Goal: Task Accomplishment & Management: Manage account settings

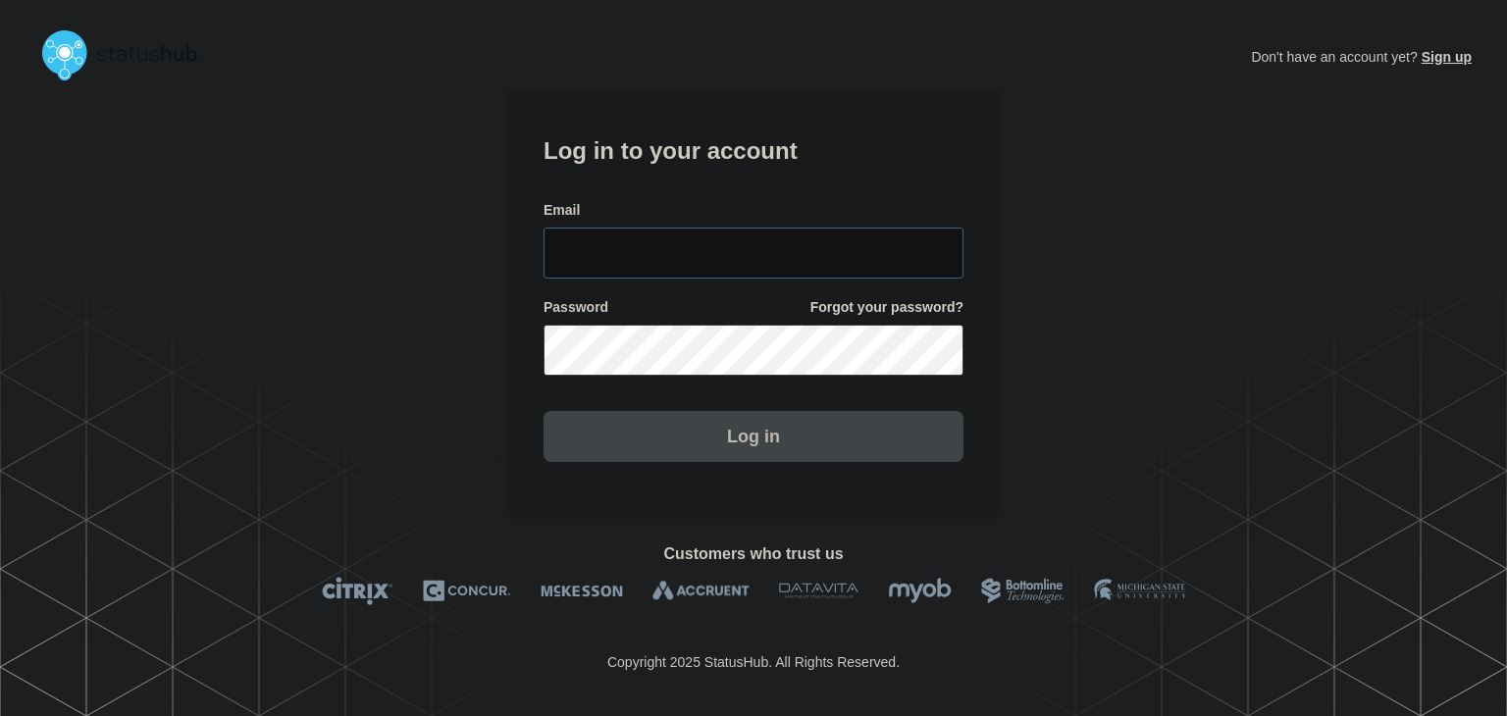
type input "[PERSON_NAME][EMAIL_ADDRESS][PERSON_NAME][DOMAIN_NAME]"
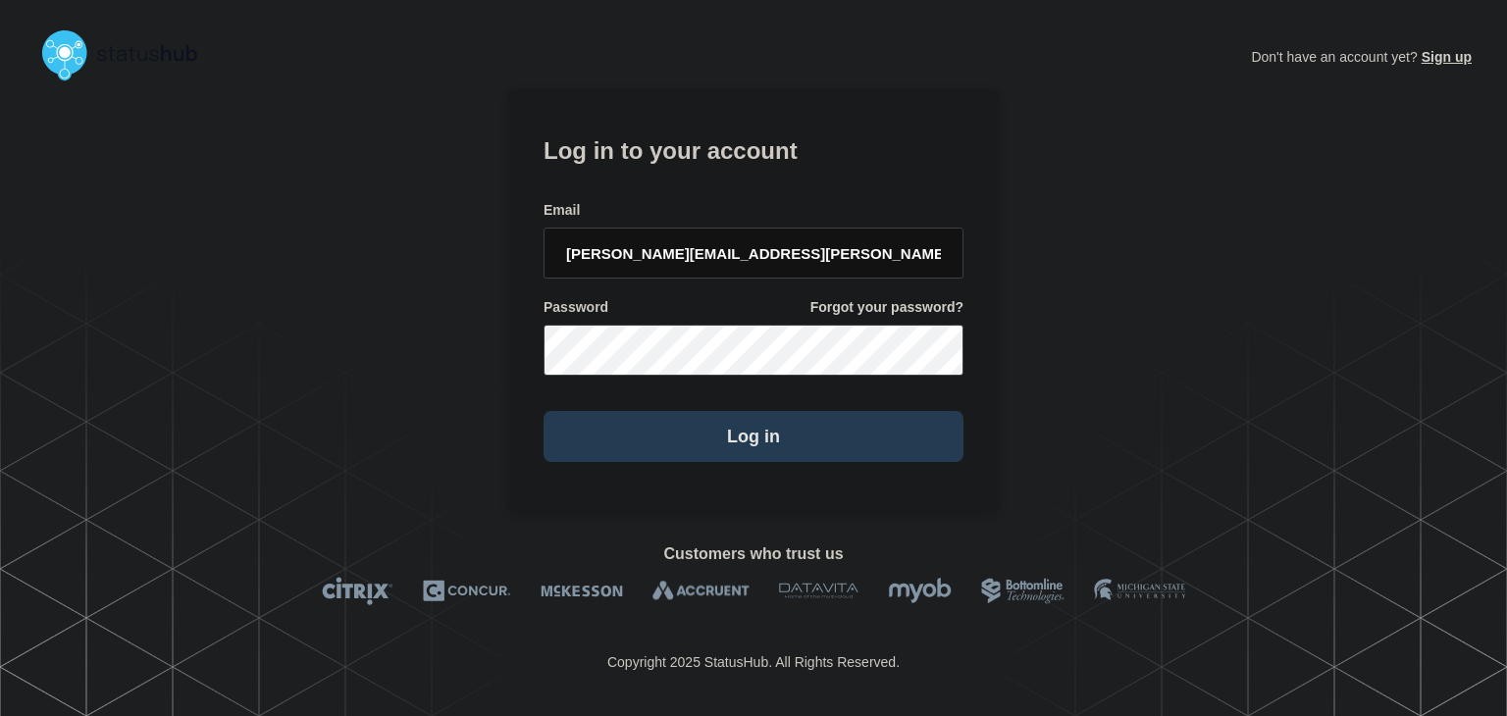
click at [693, 423] on button "Log in" at bounding box center [754, 436] width 420 height 51
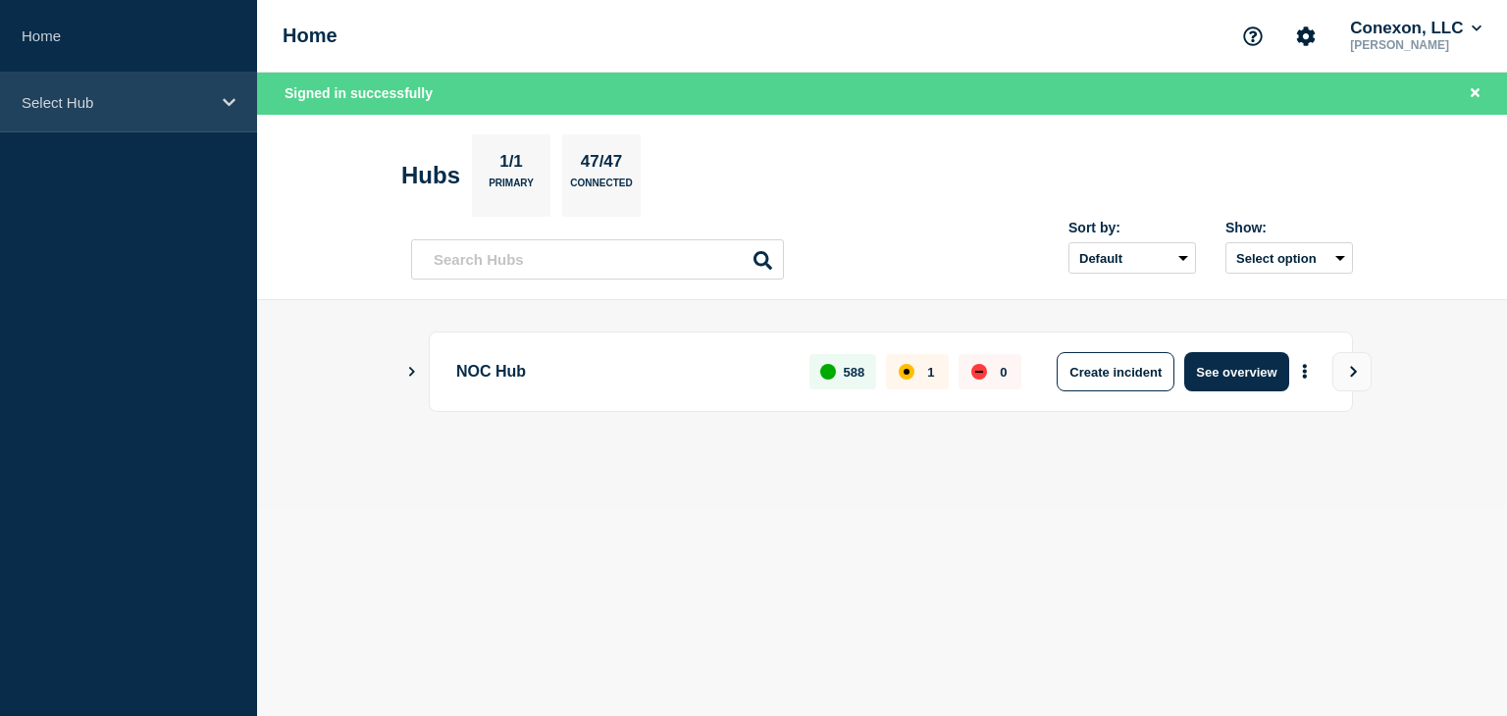
click at [185, 94] on p "Select Hub" at bounding box center [116, 102] width 188 height 17
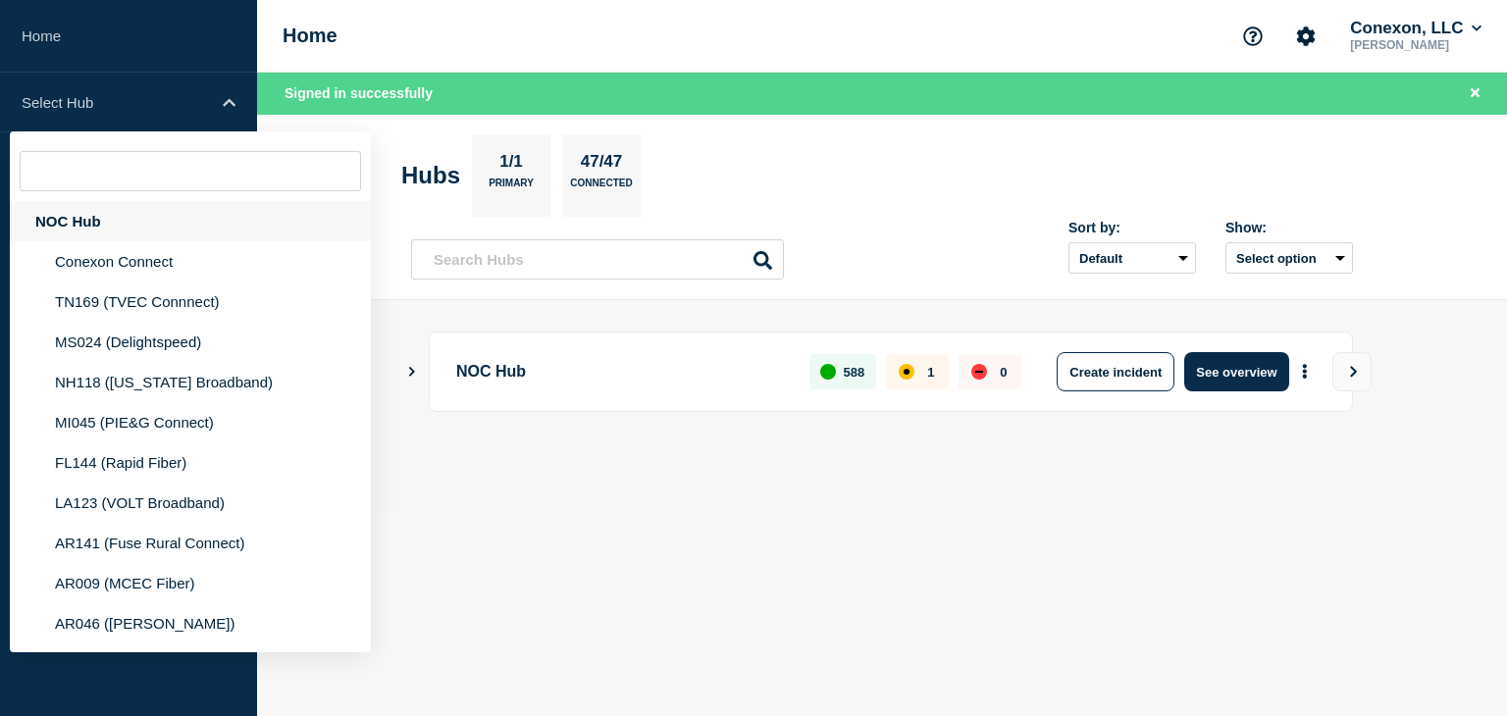
click at [112, 216] on div "NOC Hub" at bounding box center [190, 221] width 361 height 40
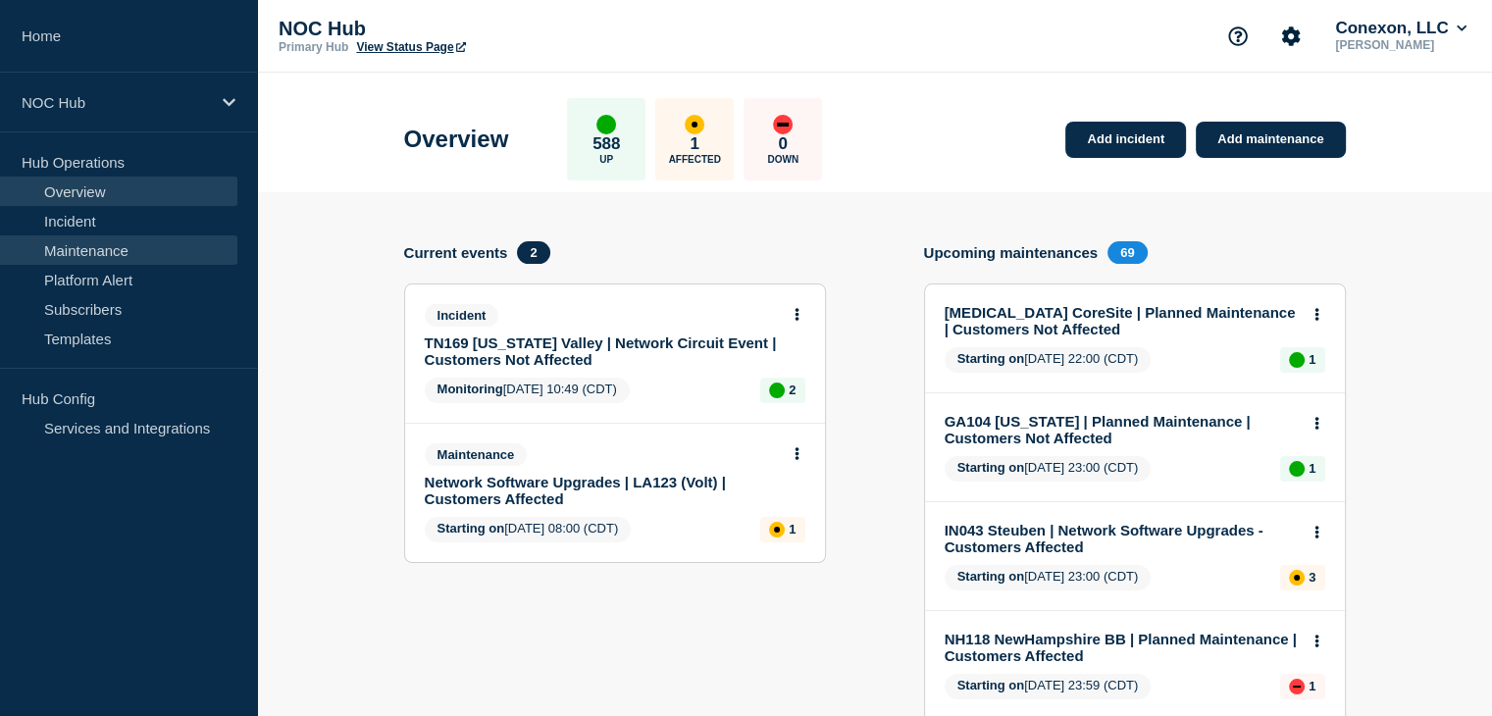
click at [102, 243] on link "Maintenance" at bounding box center [118, 249] width 237 height 29
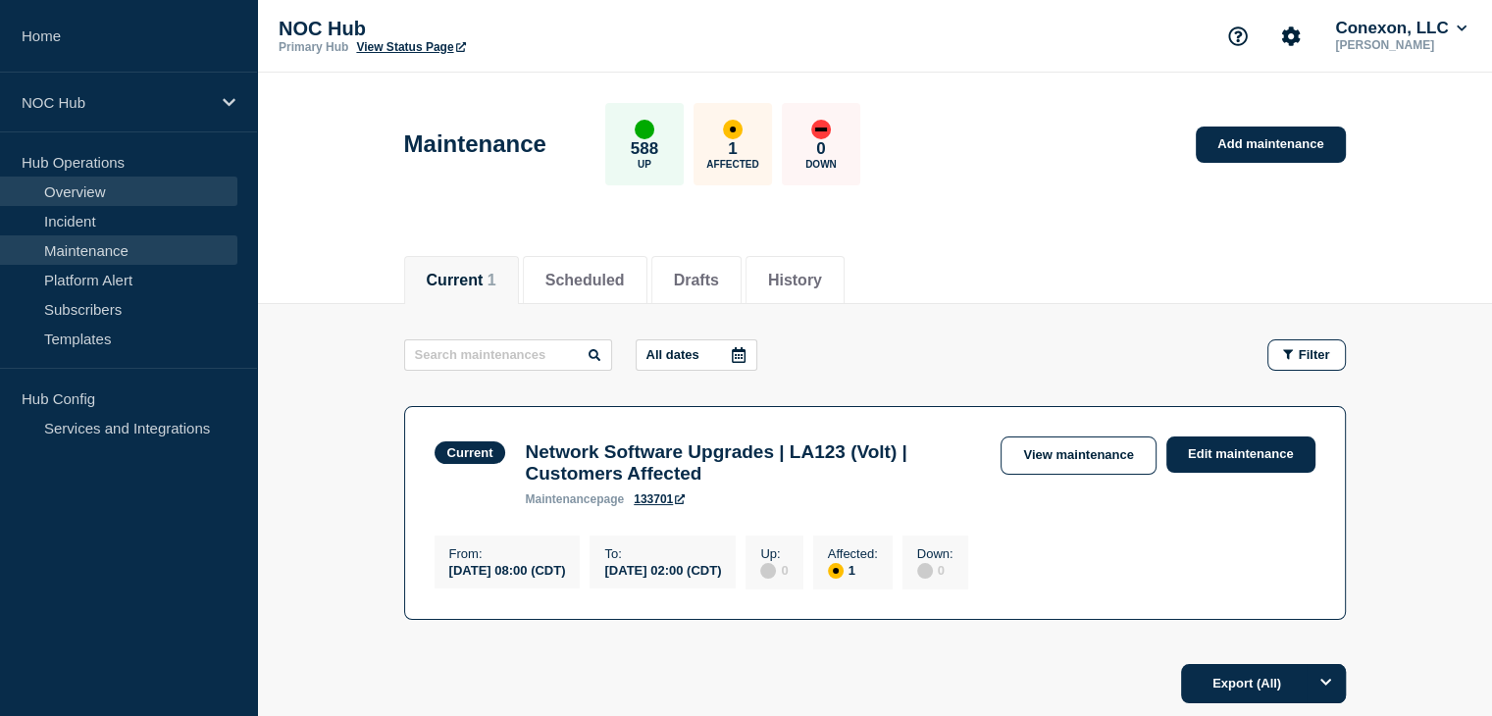
click at [88, 190] on link "Overview" at bounding box center [118, 191] width 237 height 29
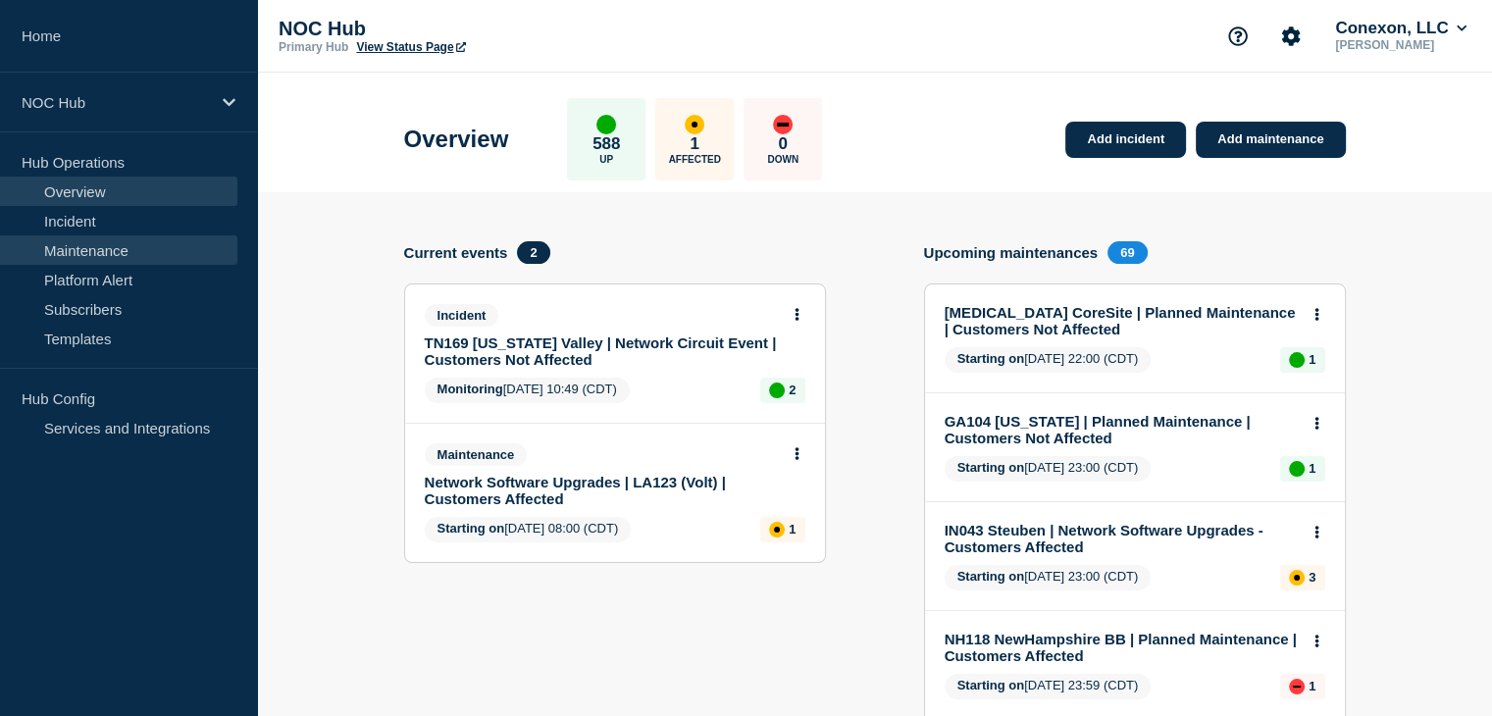
click at [86, 248] on link "Maintenance" at bounding box center [118, 249] width 237 height 29
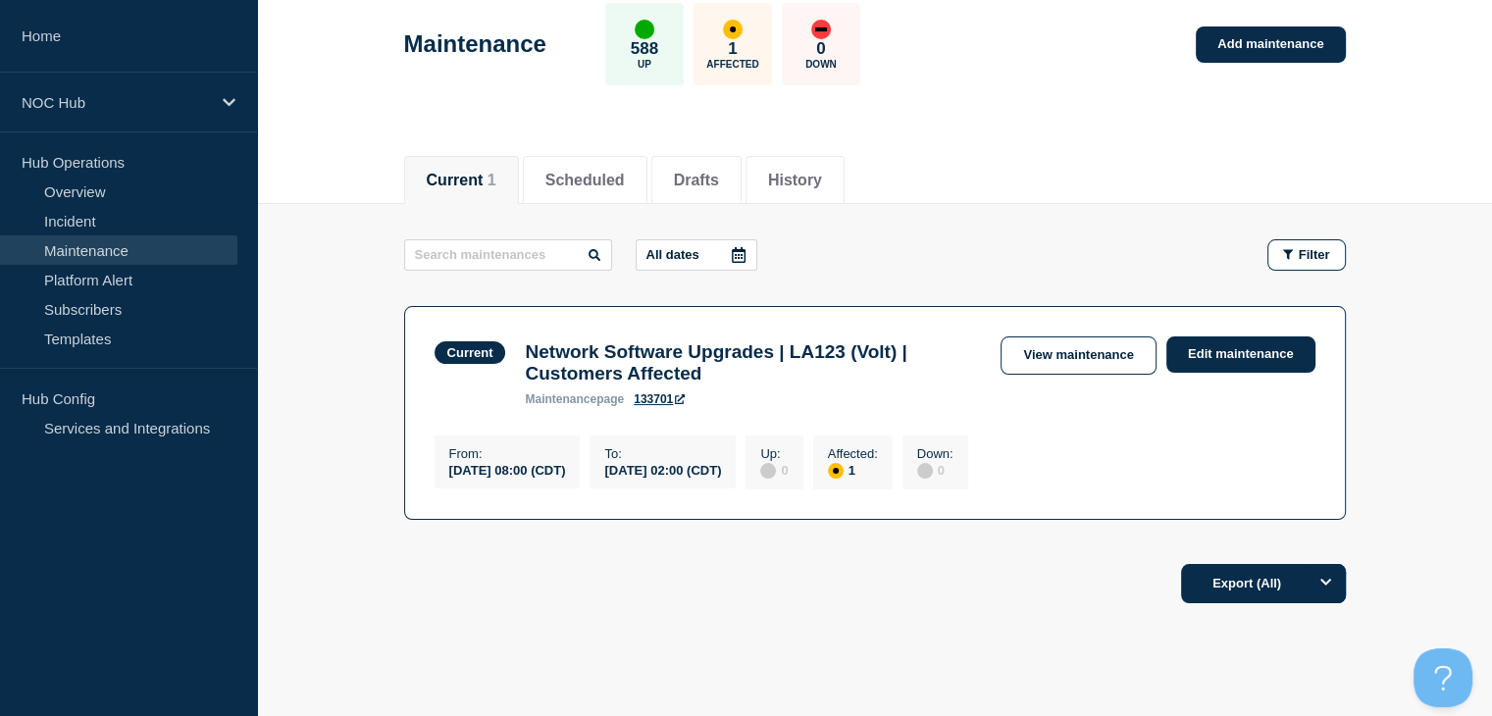
scroll to position [192, 0]
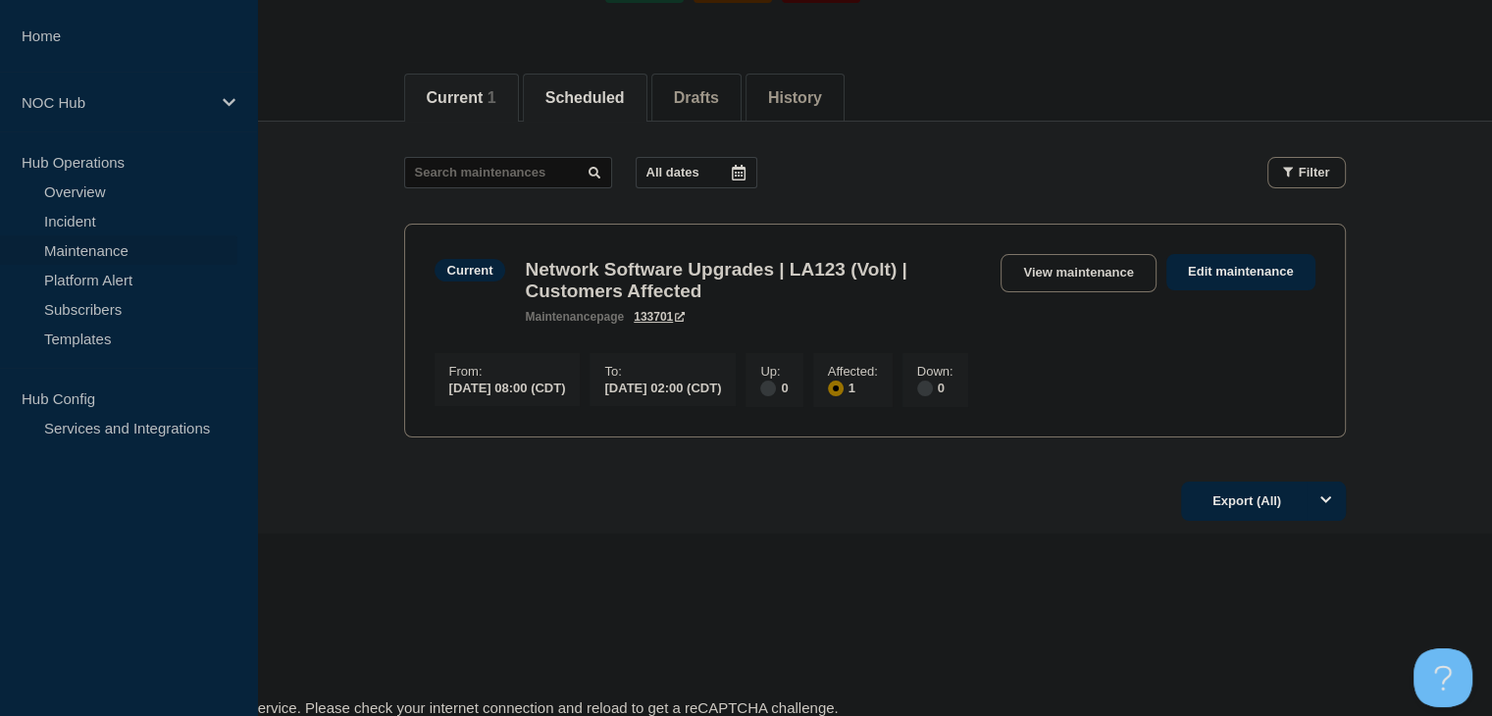
click at [623, 91] on button "Scheduled" at bounding box center [584, 98] width 79 height 18
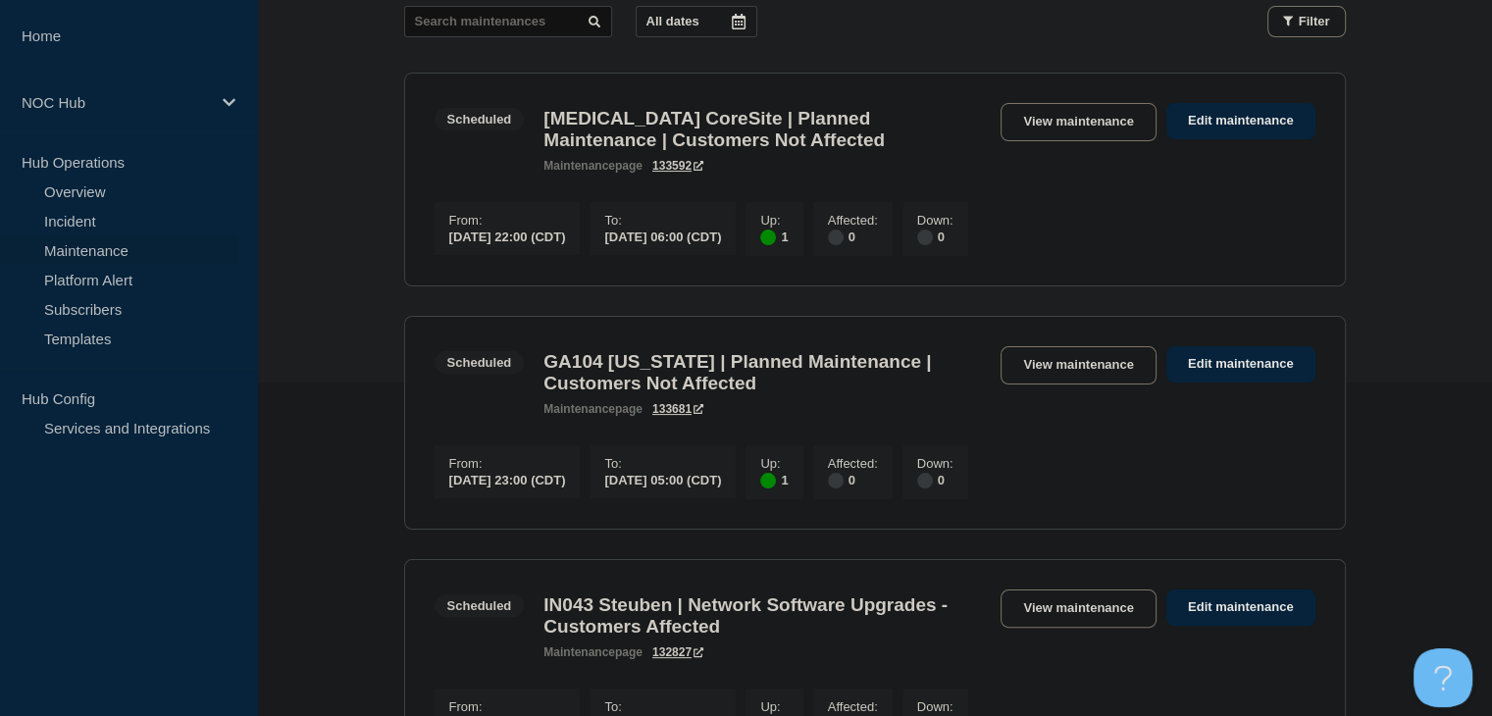
scroll to position [94, 0]
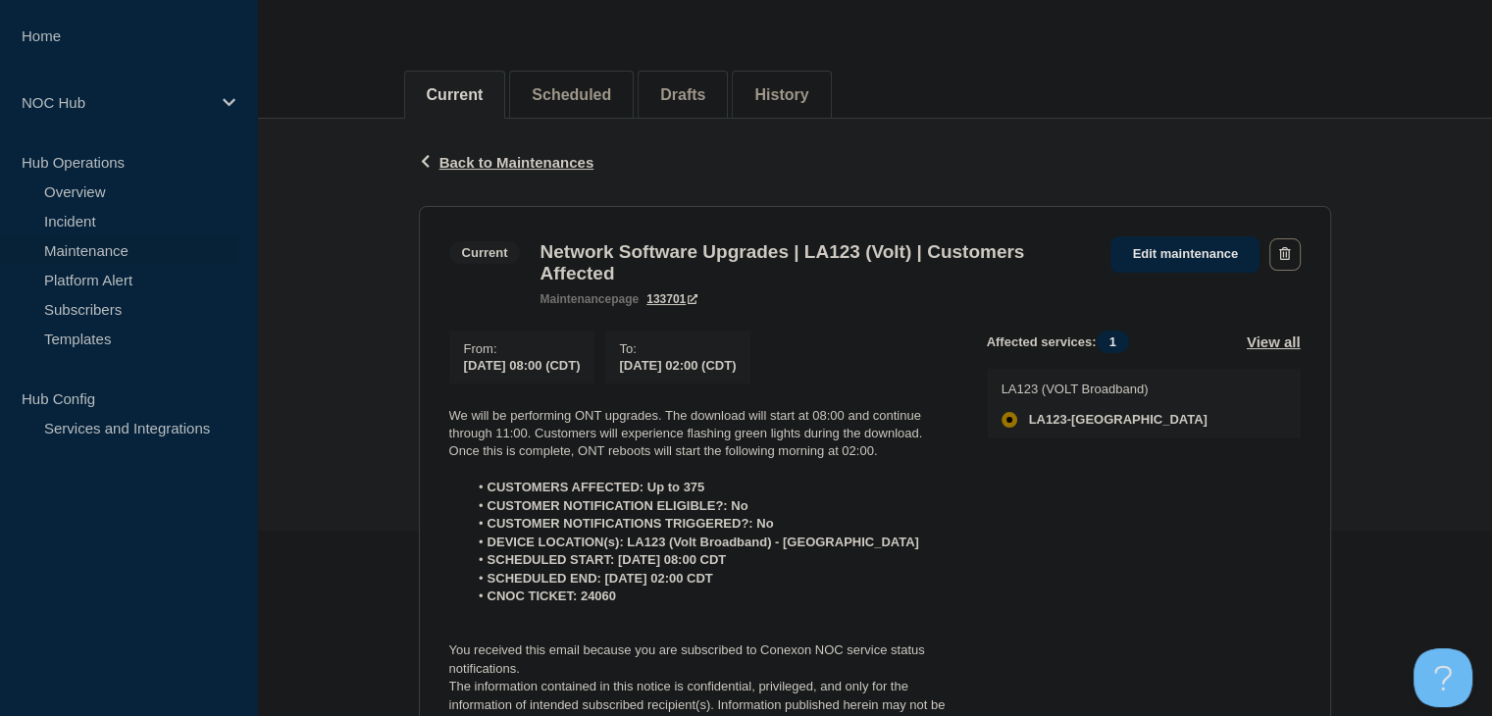
scroll to position [294, 0]
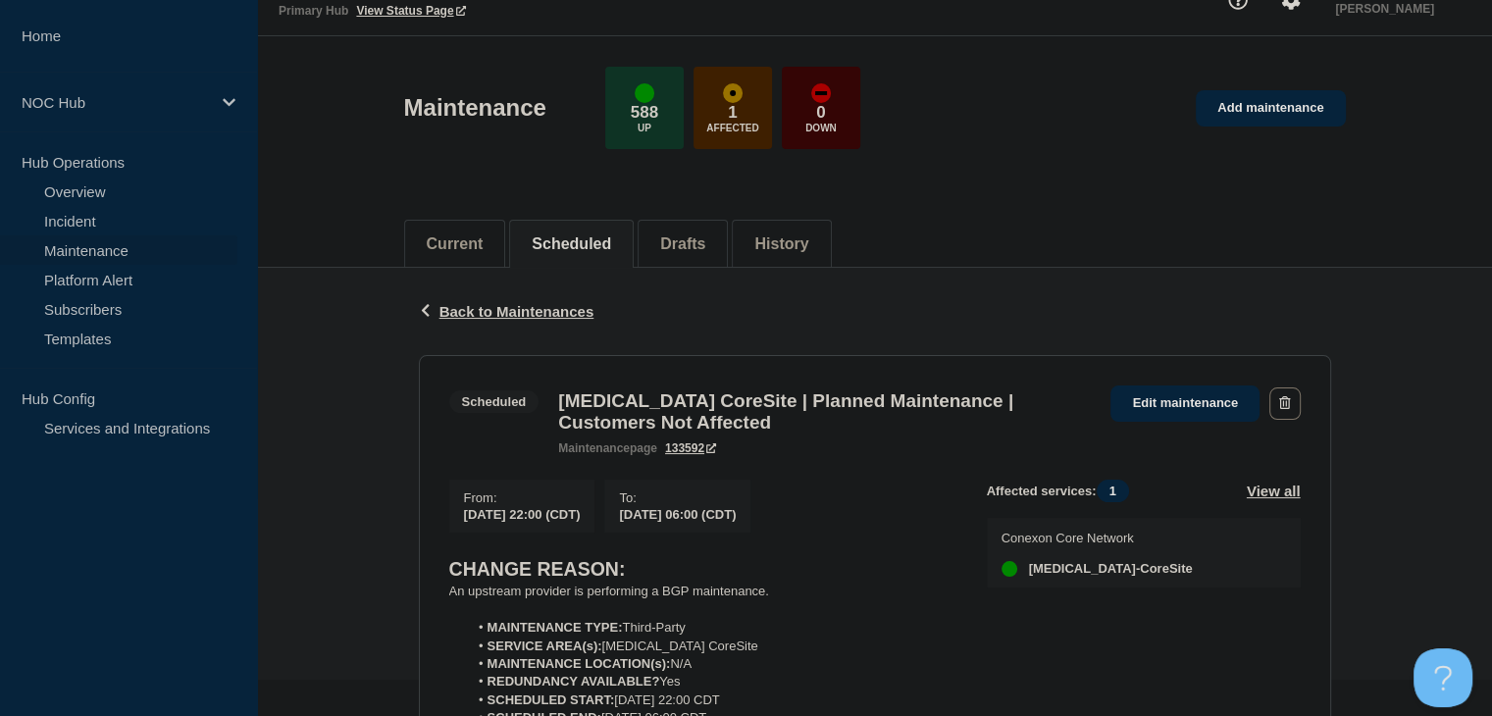
scroll to position [294, 0]
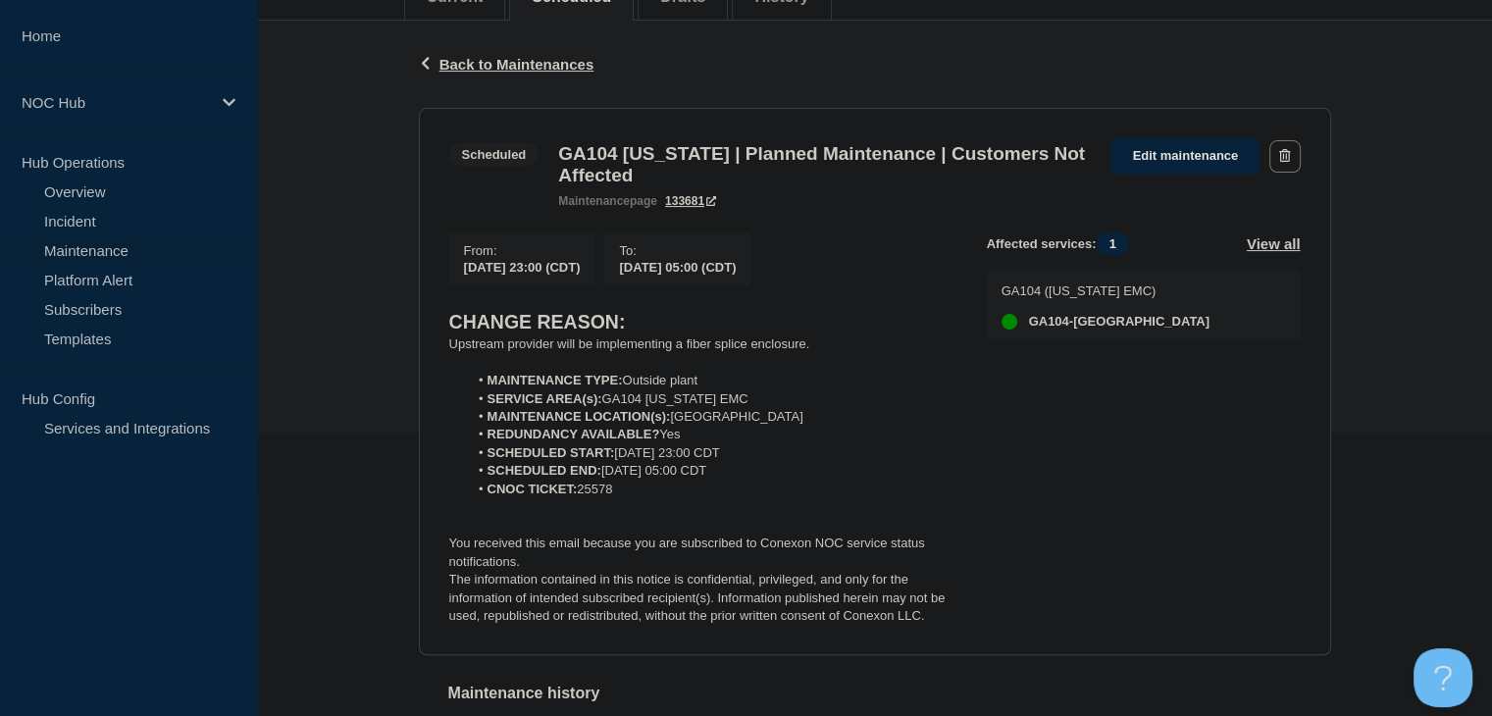
scroll to position [294, 0]
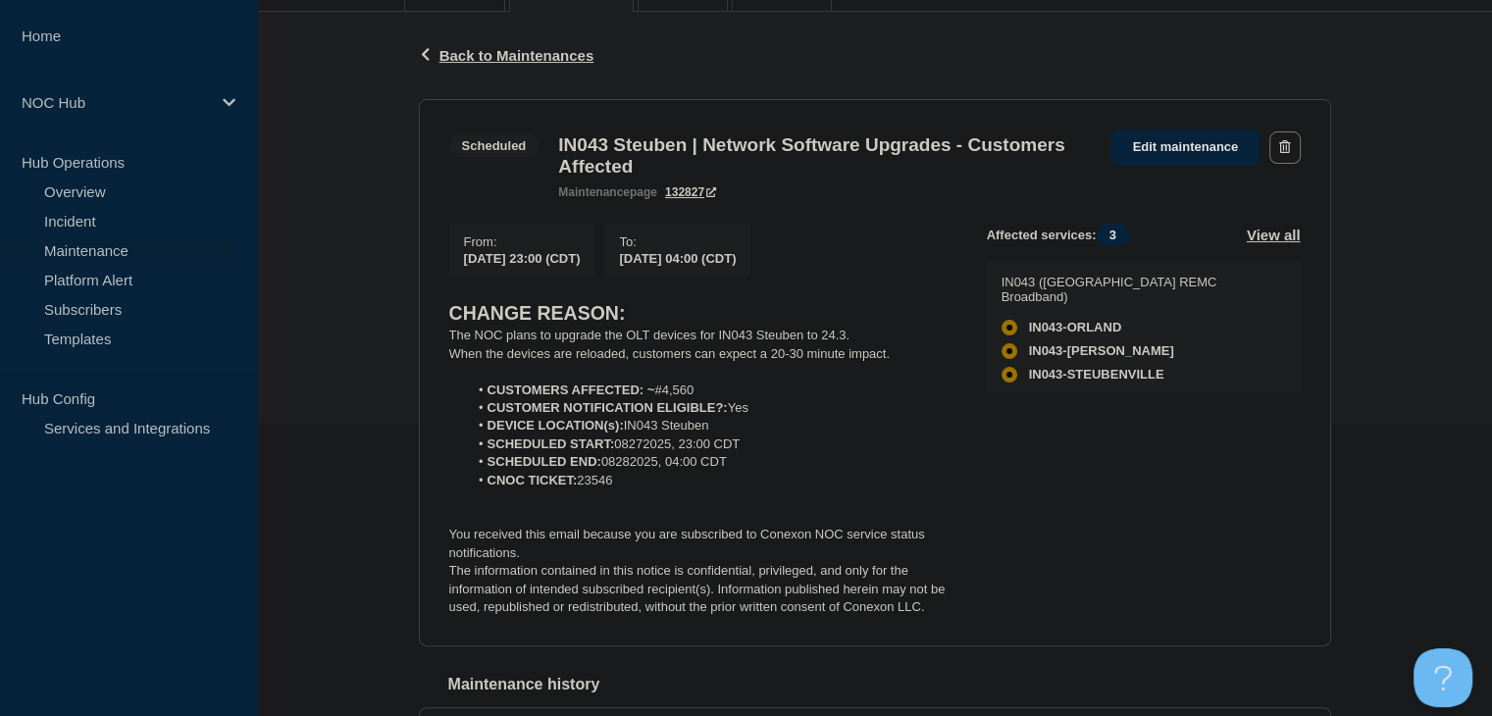
scroll to position [294, 0]
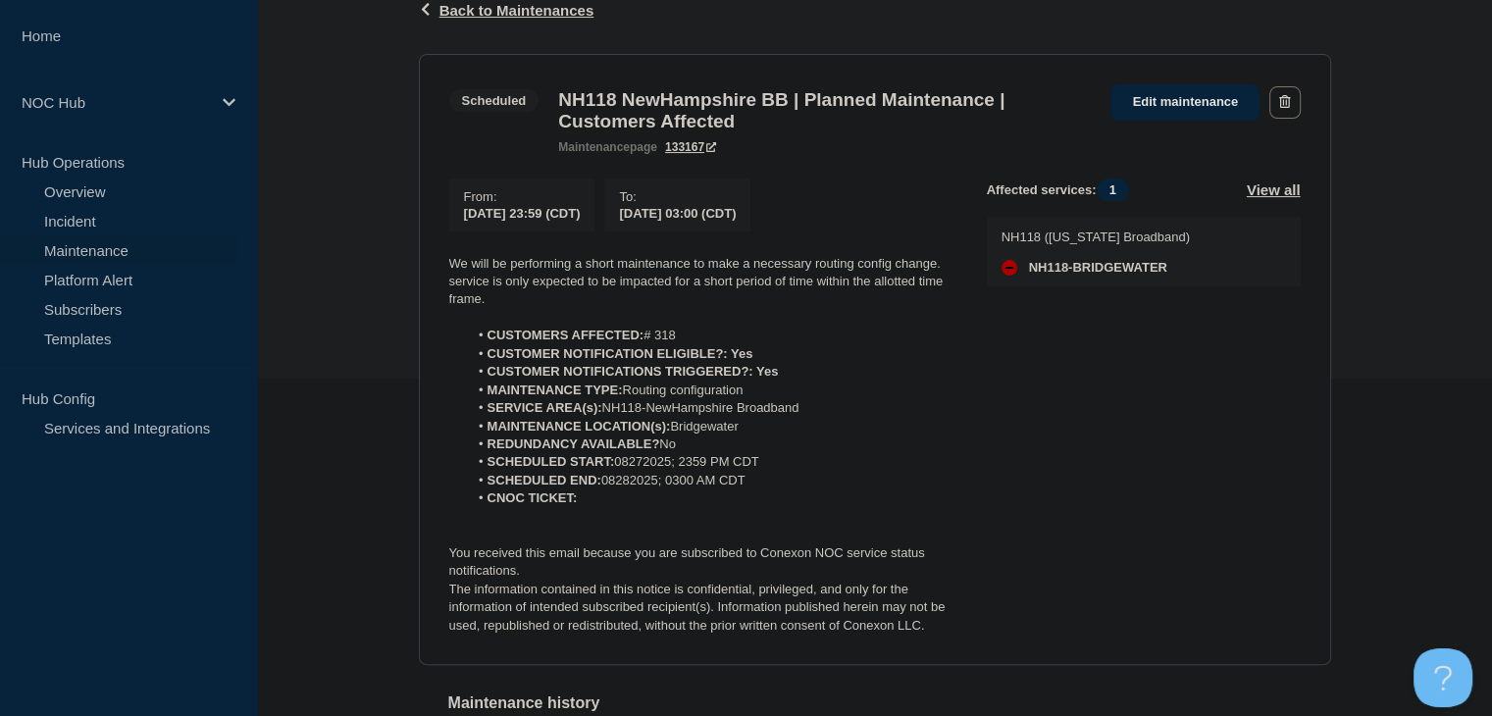
scroll to position [294, 0]
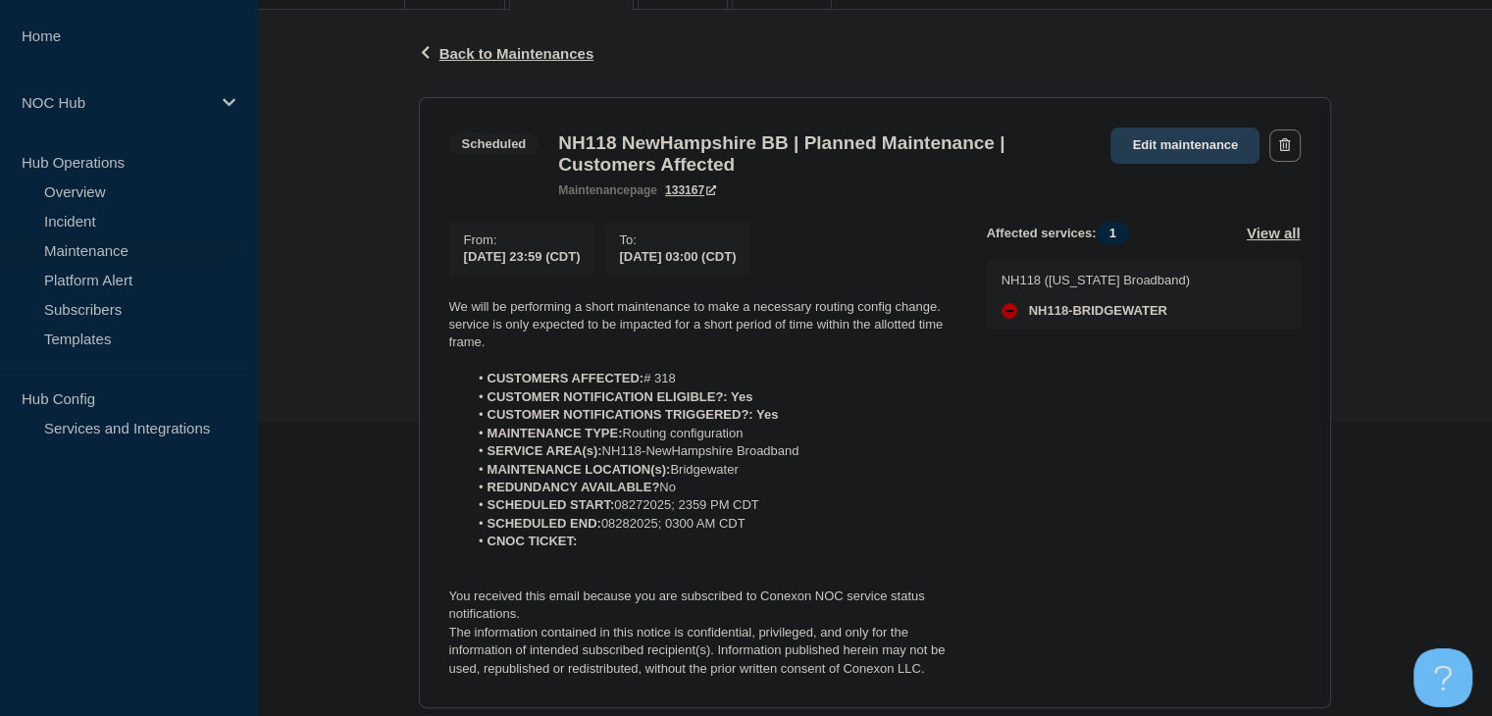
click at [1214, 135] on link "Edit maintenance" at bounding box center [1185, 146] width 149 height 36
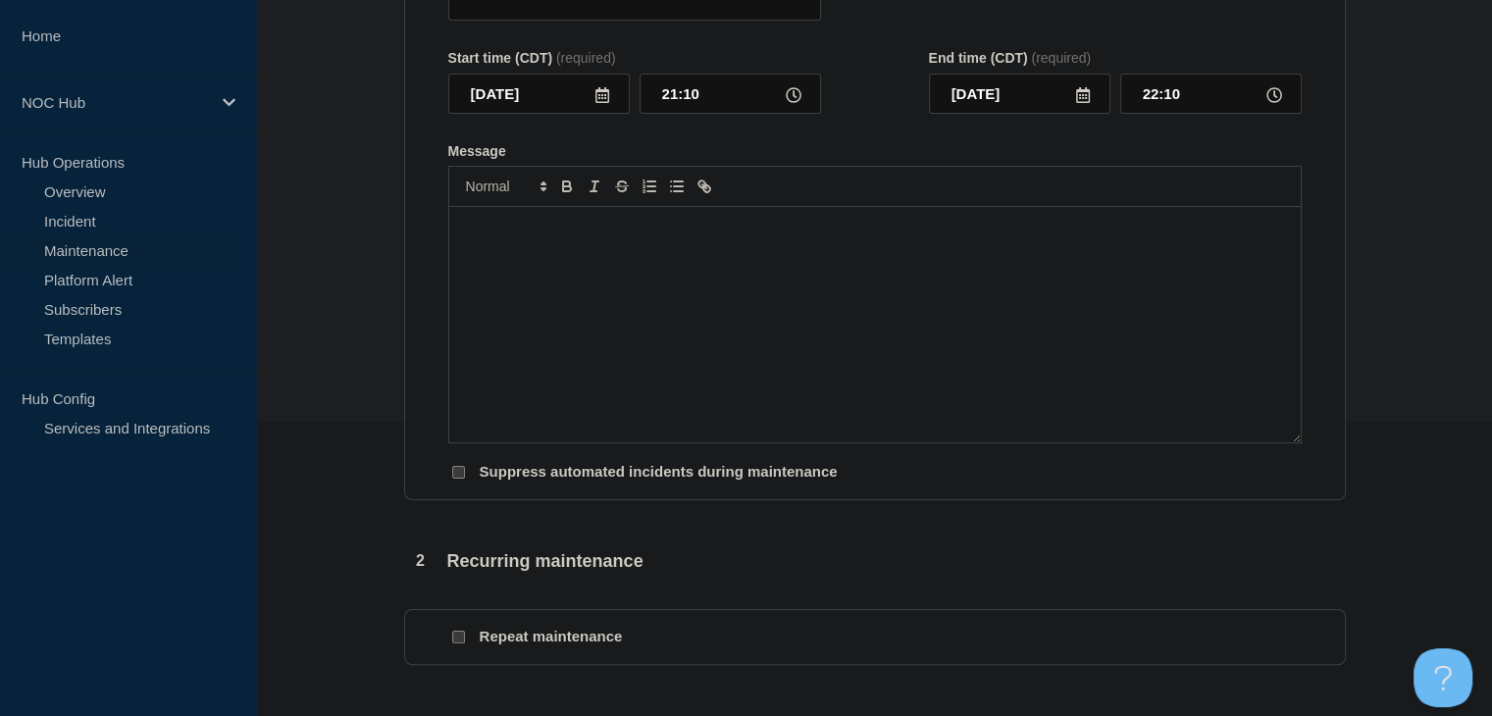
type input "NH118 NewHampshire BB | Planned Maintenance | Customers Affected"
type input "23:59"
type input "2025-08-28"
type input "03:00"
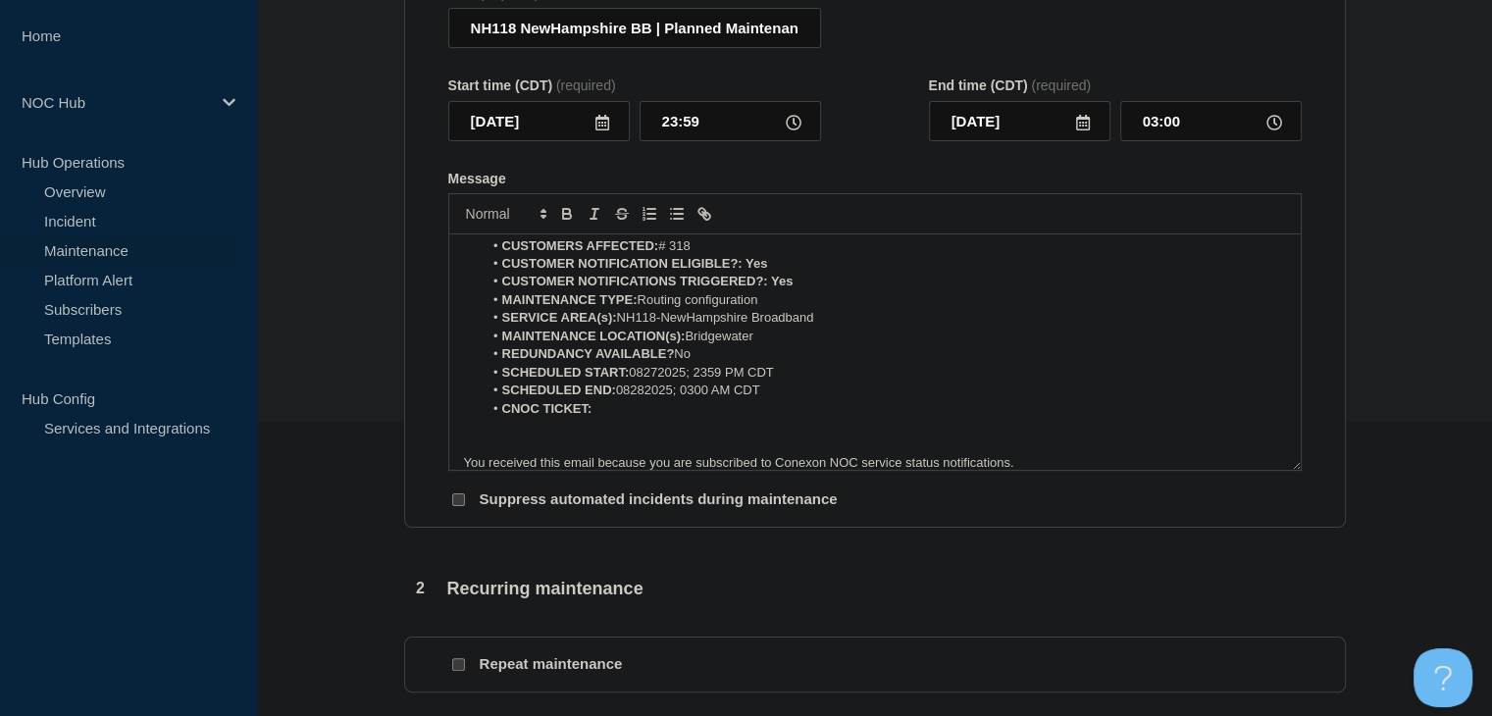
scroll to position [114, 0]
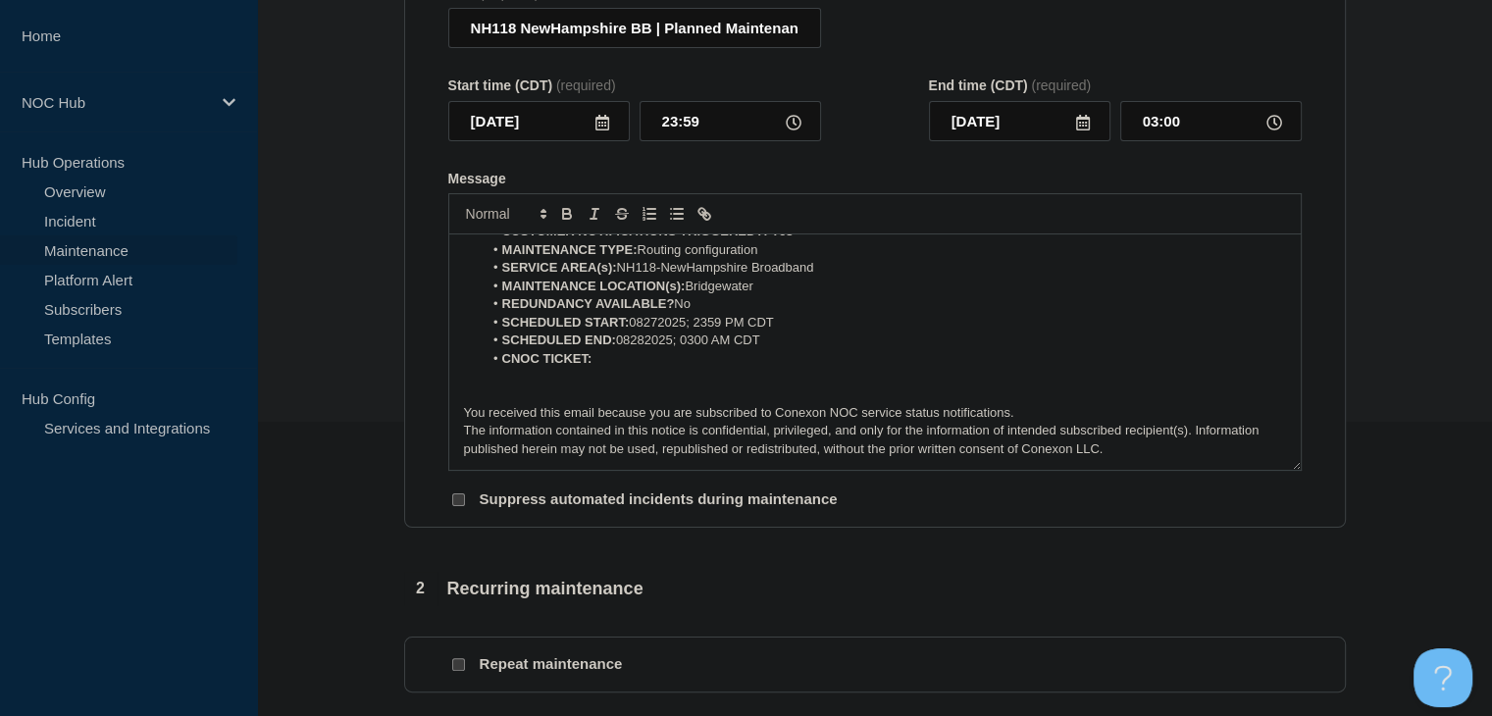
click at [734, 349] on li "SCHEDULED END: 08282025; 0300 AM CDT" at bounding box center [885, 341] width 804 height 18
click at [746, 332] on li "SCHEDULED START: 08272025; 2359 PM CDT" at bounding box center [885, 323] width 804 height 18
click at [648, 368] on li "CNOC TICKET:" at bounding box center [885, 359] width 804 height 18
drag, startPoint x: 640, startPoint y: 375, endPoint x: 596, endPoint y: 377, distance: 43.2
click at [596, 368] on li "CNOC TICKET: 24413" at bounding box center [885, 359] width 804 height 18
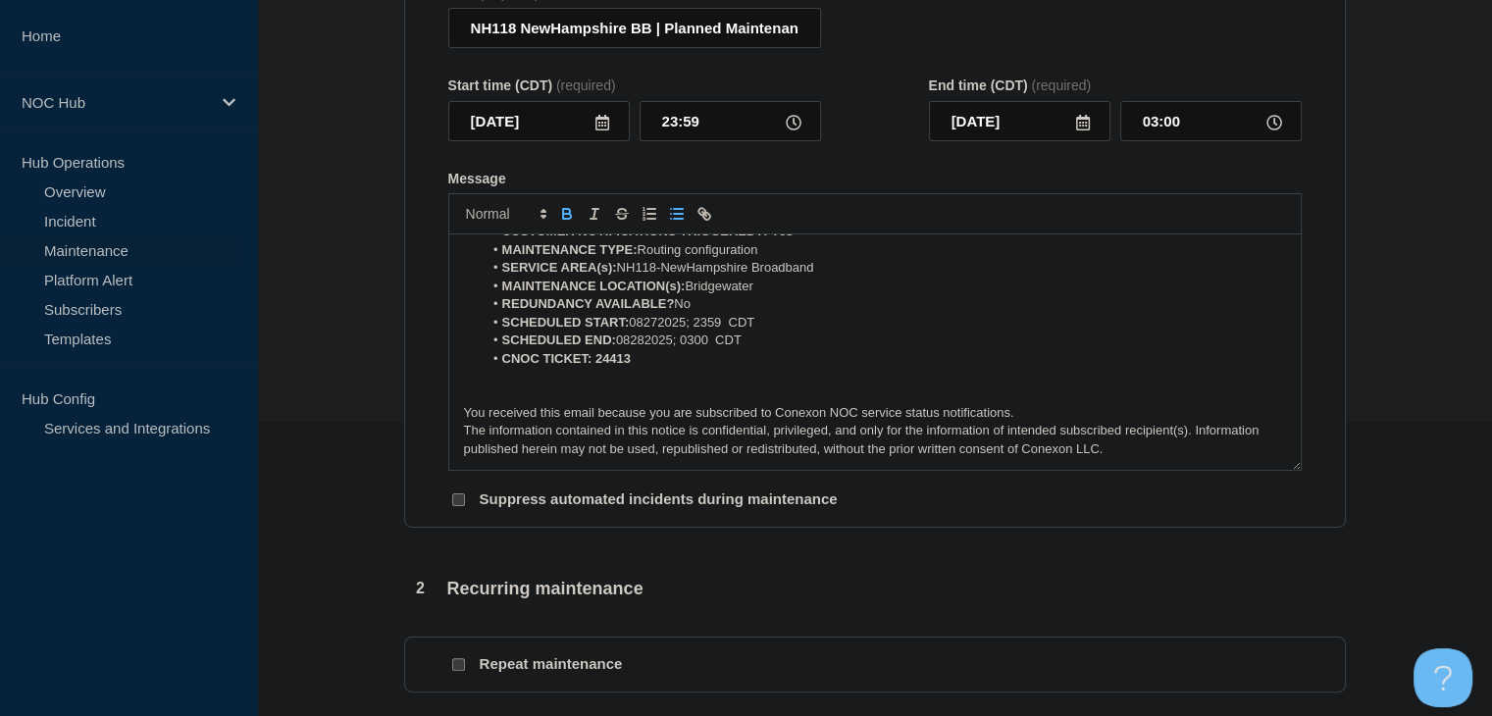
click at [560, 213] on div at bounding box center [875, 213] width 854 height 41
click at [560, 221] on icon "Toggle bold text" at bounding box center [567, 214] width 18 height 18
click at [560, 223] on icon "Toggle bold text" at bounding box center [567, 214] width 18 height 18
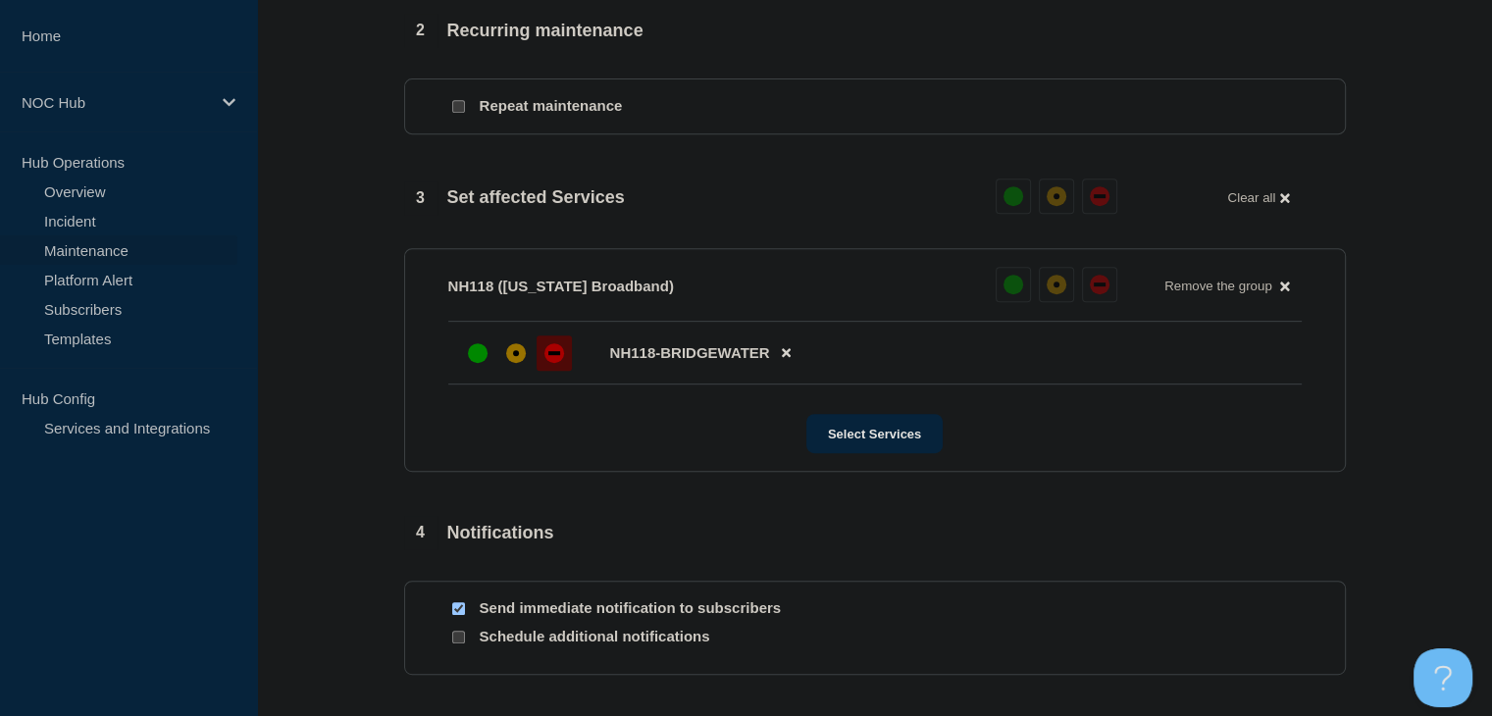
scroll to position [981, 0]
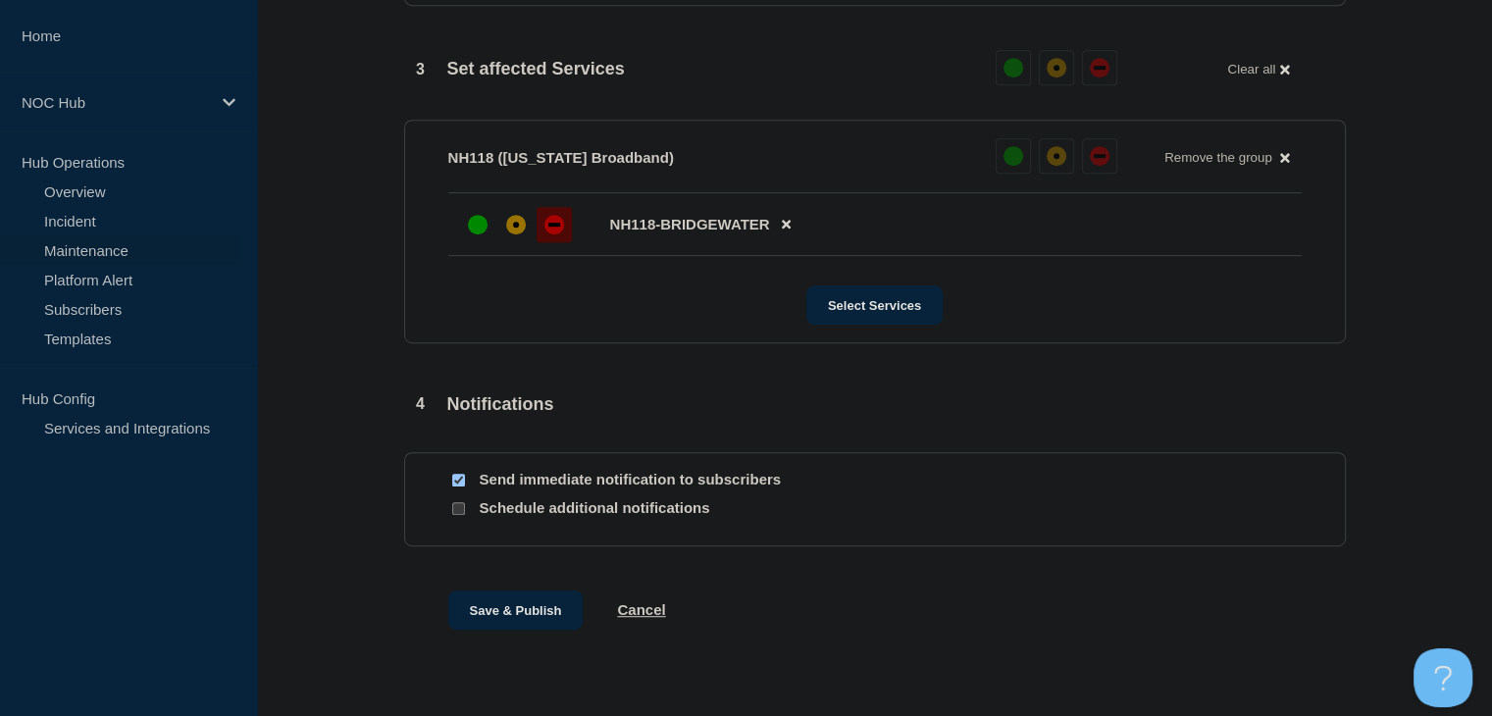
click at [452, 487] on input "Send immediate notification to subscribers" at bounding box center [458, 480] width 13 height 13
checkbox input "false"
click at [501, 619] on button "Save & Publish" at bounding box center [515, 610] width 135 height 39
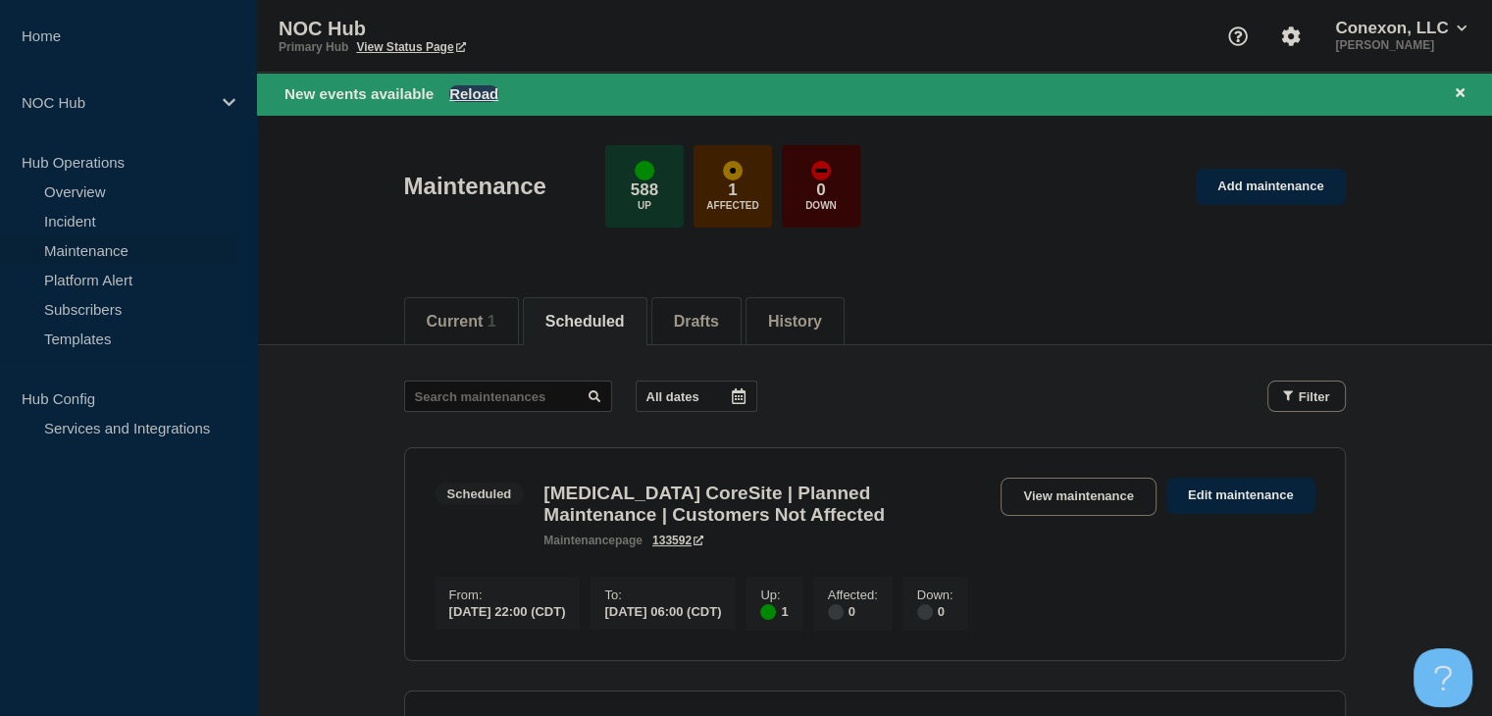
click at [487, 96] on button "Reload" at bounding box center [473, 93] width 49 height 17
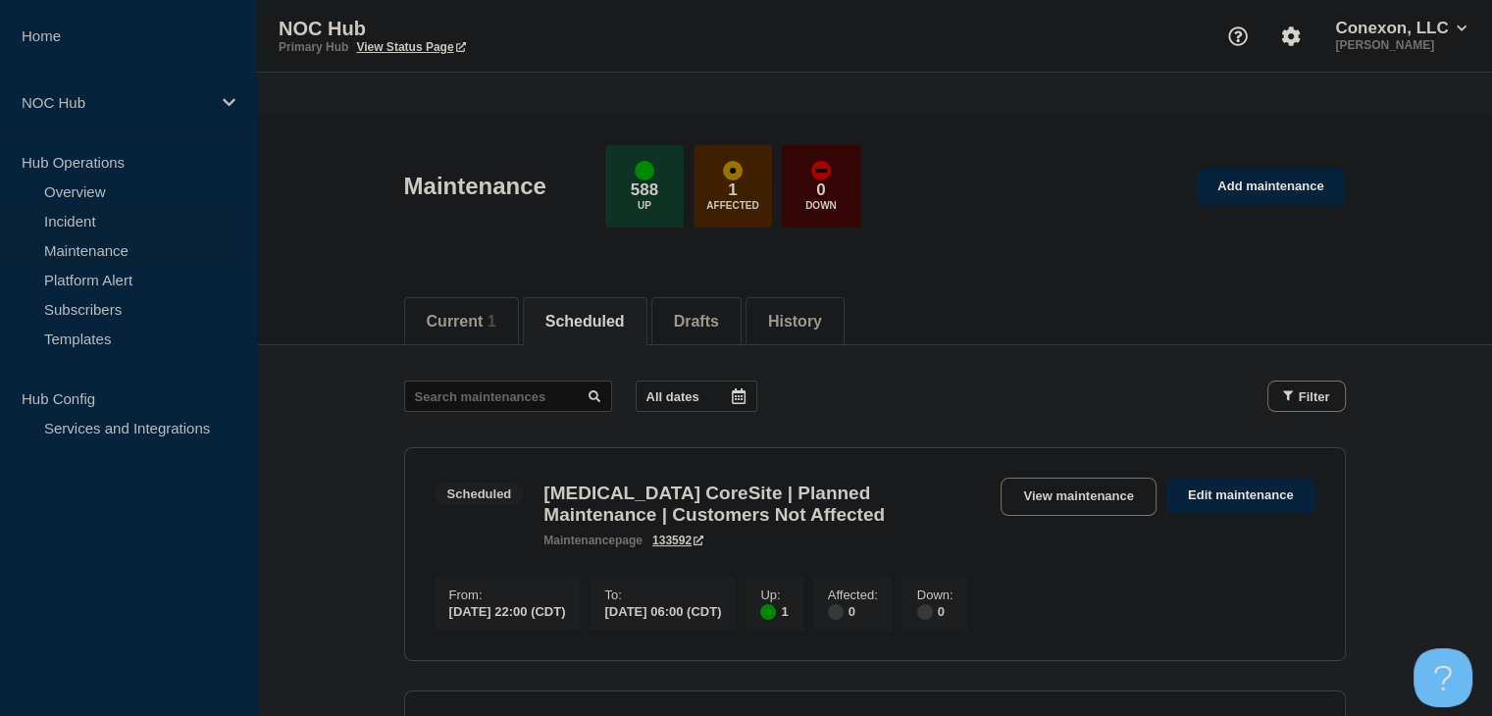
click at [89, 224] on link "Incident" at bounding box center [118, 220] width 237 height 29
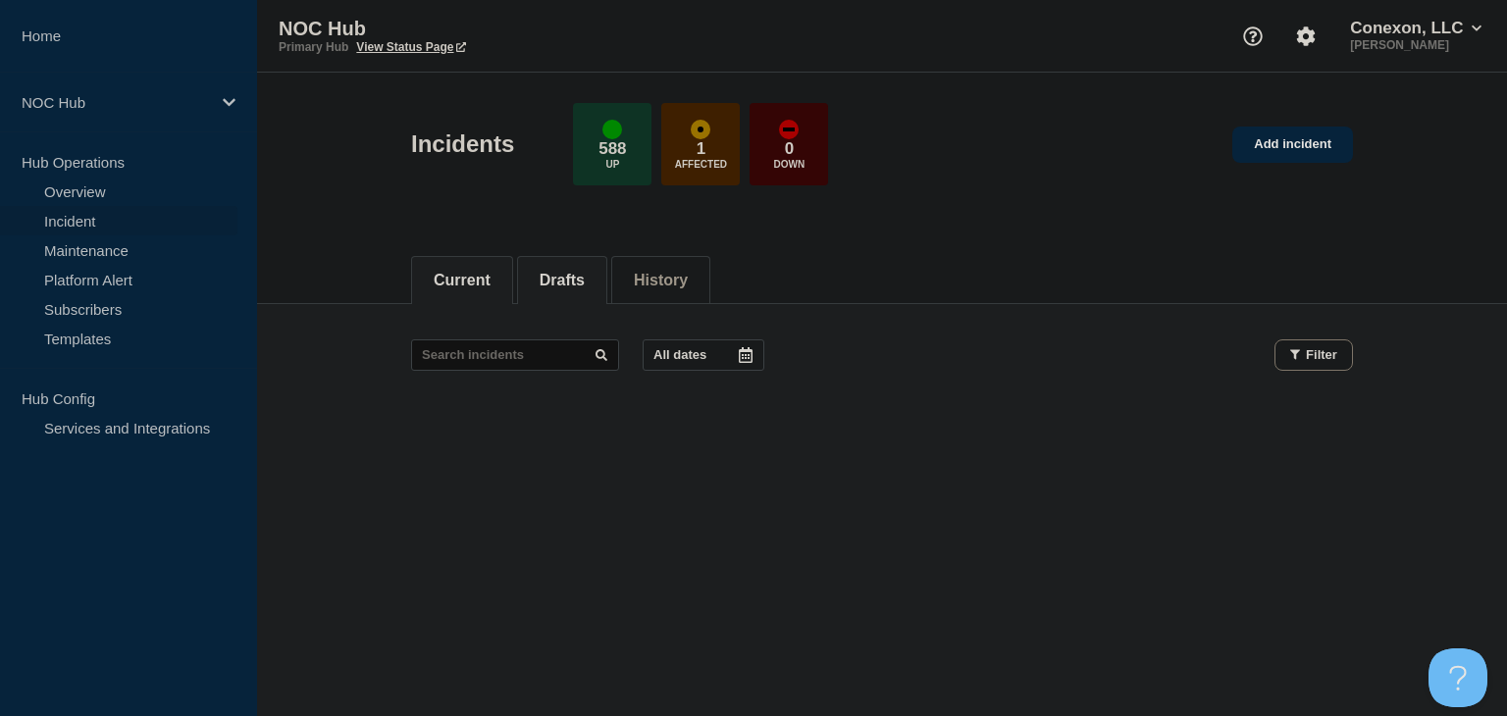
click at [572, 274] on button "Drafts" at bounding box center [562, 281] width 45 height 18
click at [491, 275] on button "Current" at bounding box center [462, 281] width 57 height 18
click at [476, 286] on button "Current" at bounding box center [462, 281] width 57 height 18
